Goal: Check status: Check status

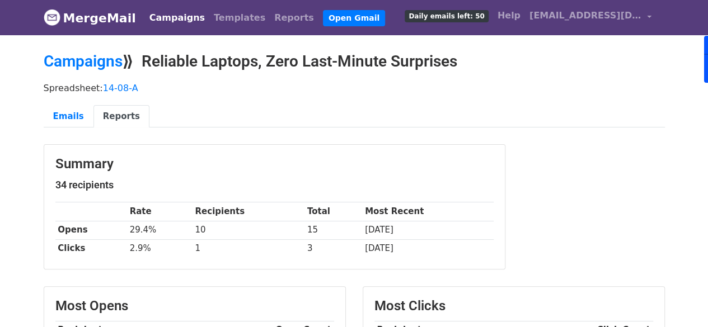
click at [167, 17] on link "Campaigns" at bounding box center [177, 18] width 64 height 22
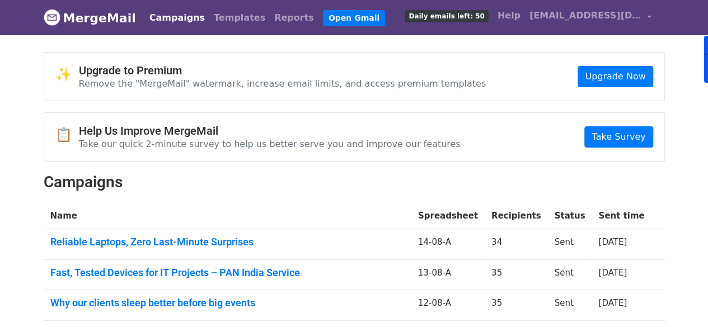
click at [176, 18] on link "Campaigns" at bounding box center [177, 18] width 64 height 22
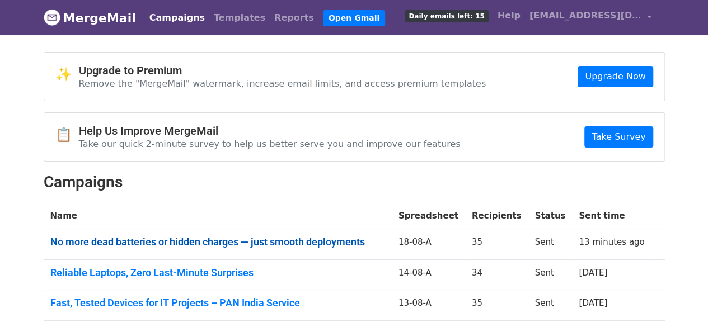
click at [175, 239] on link "No more dead batteries or hidden charges — just smooth deployments" at bounding box center [217, 242] width 335 height 12
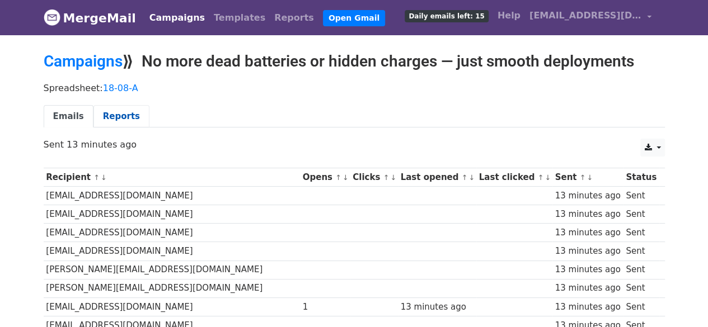
click at [110, 116] on link "Reports" at bounding box center [121, 116] width 56 height 23
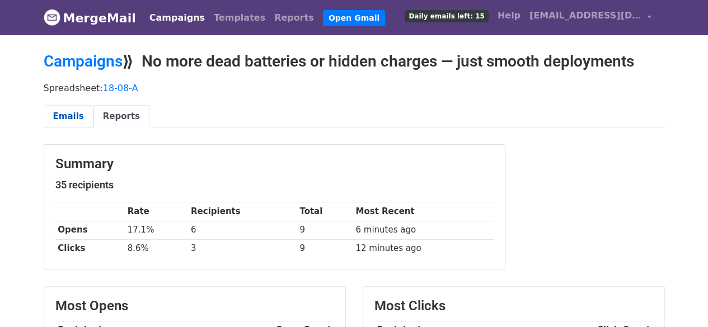
click at [76, 118] on link "Emails" at bounding box center [69, 116] width 50 height 23
